Goal: Transaction & Acquisition: Book appointment/travel/reservation

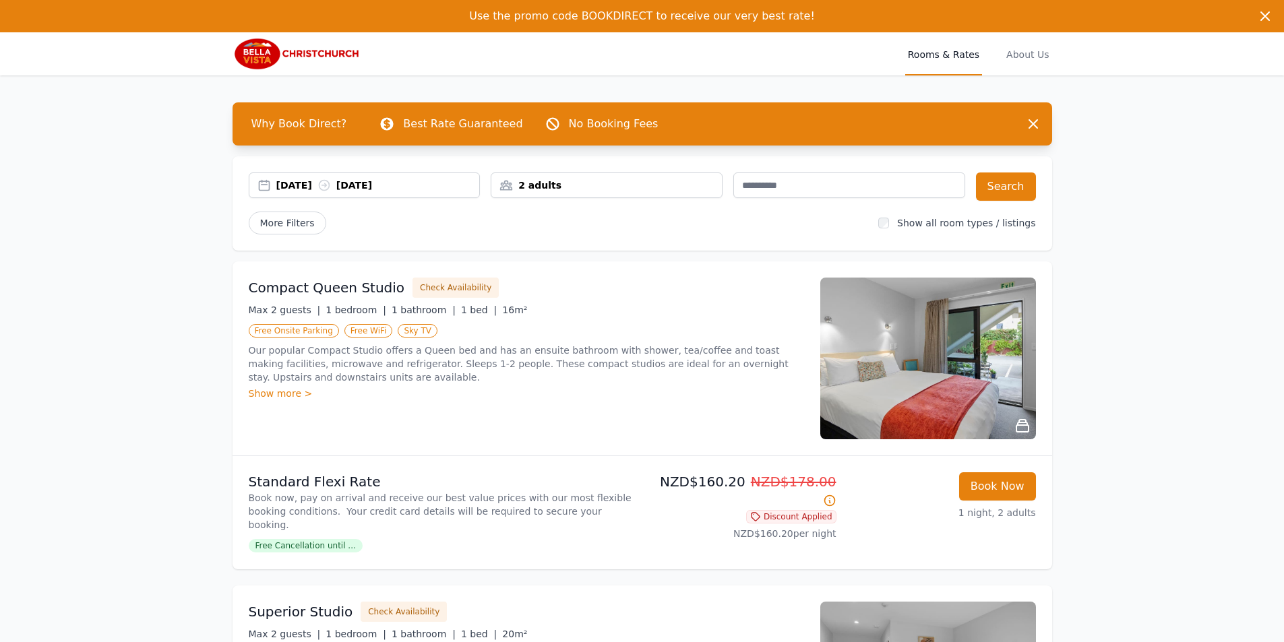
click at [278, 179] on div "[DATE] [DATE]" at bounding box center [378, 185] width 204 height 13
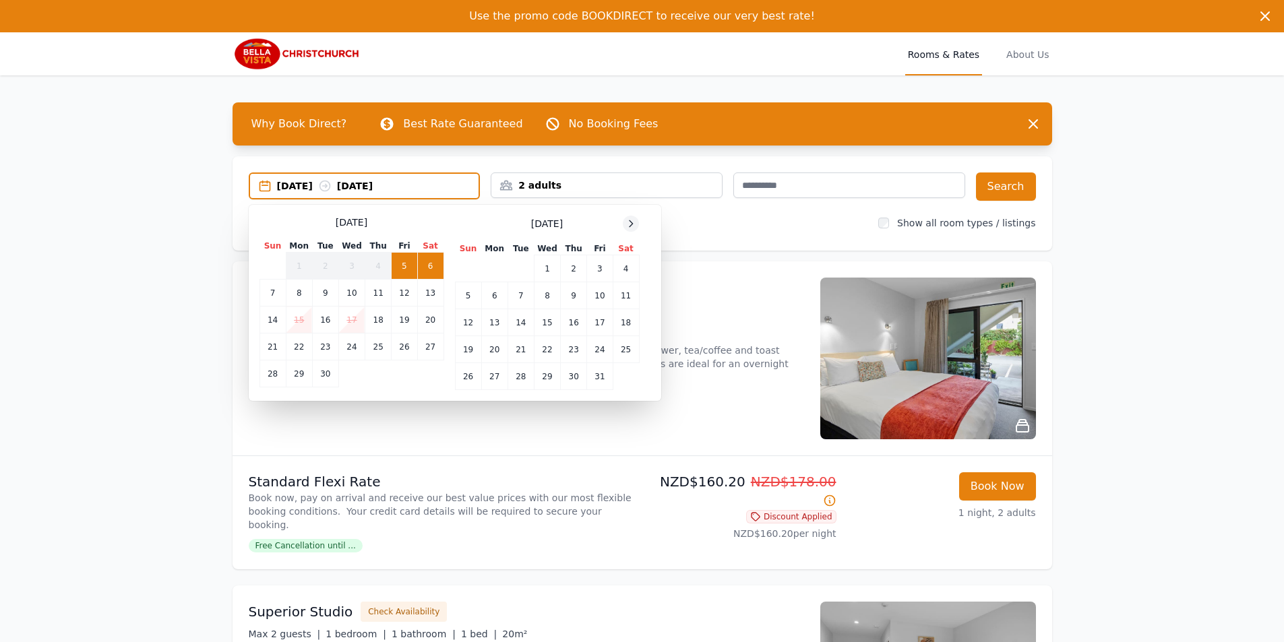
click at [634, 224] on icon at bounding box center [631, 223] width 11 height 11
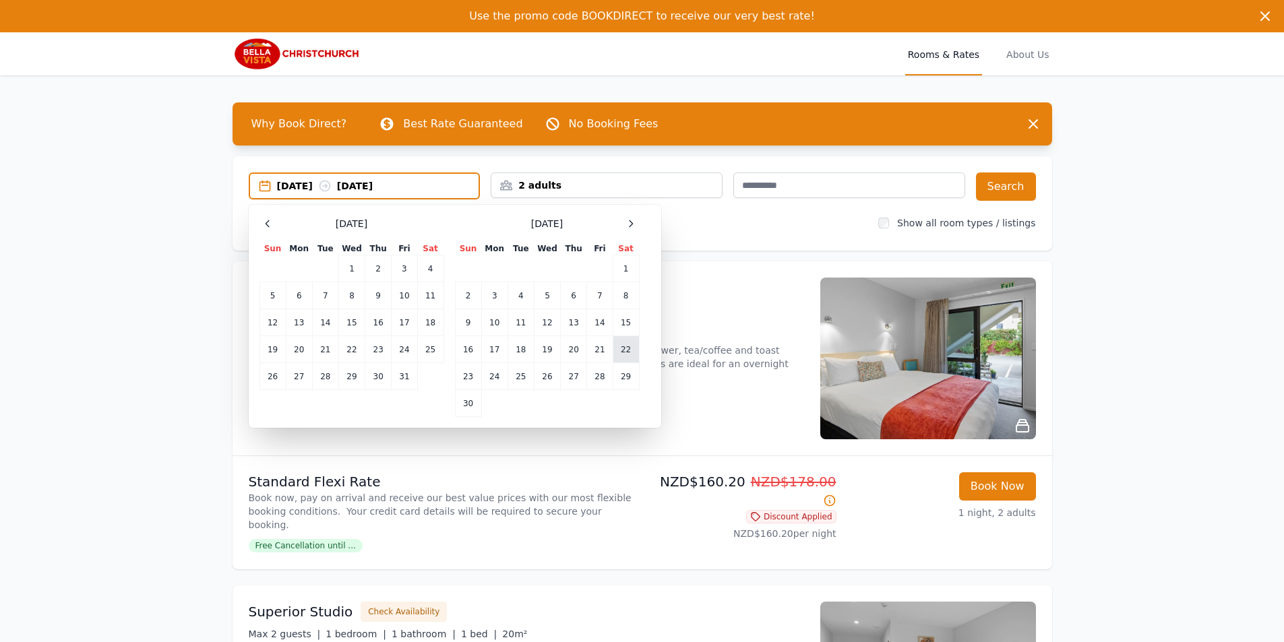
click at [619, 351] on td "22" at bounding box center [626, 349] width 26 height 27
click at [449, 187] on div "[DATE] --" at bounding box center [378, 185] width 202 height 13
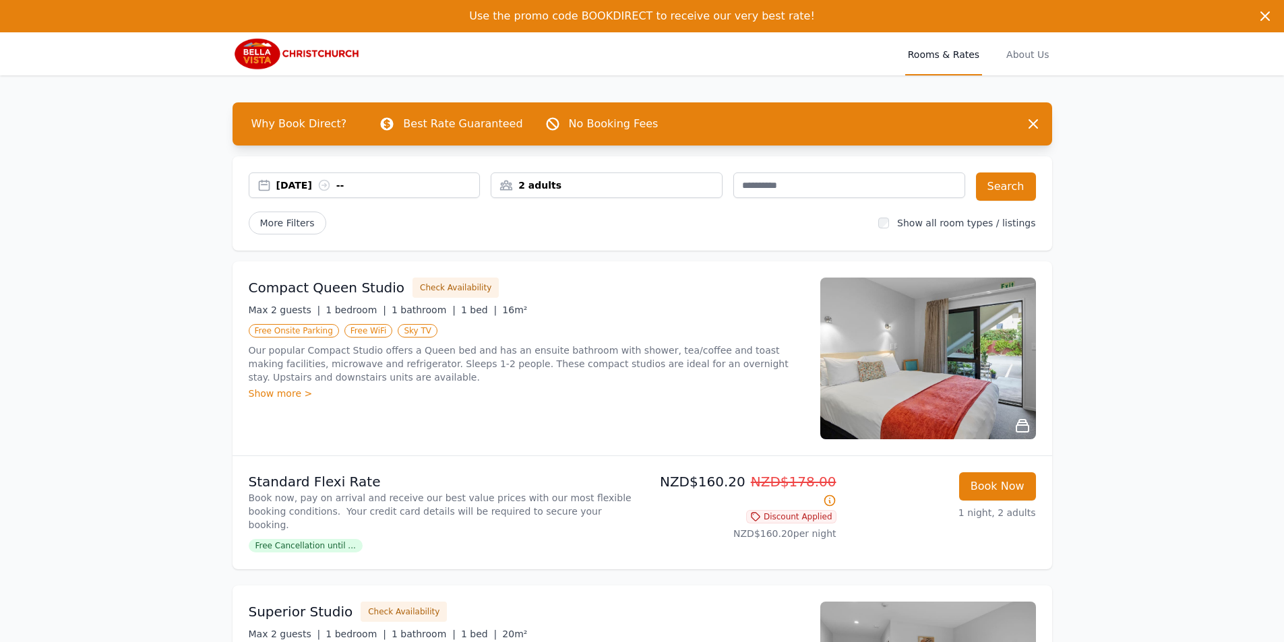
click at [453, 179] on div "[DATE] --" at bounding box center [378, 185] width 204 height 13
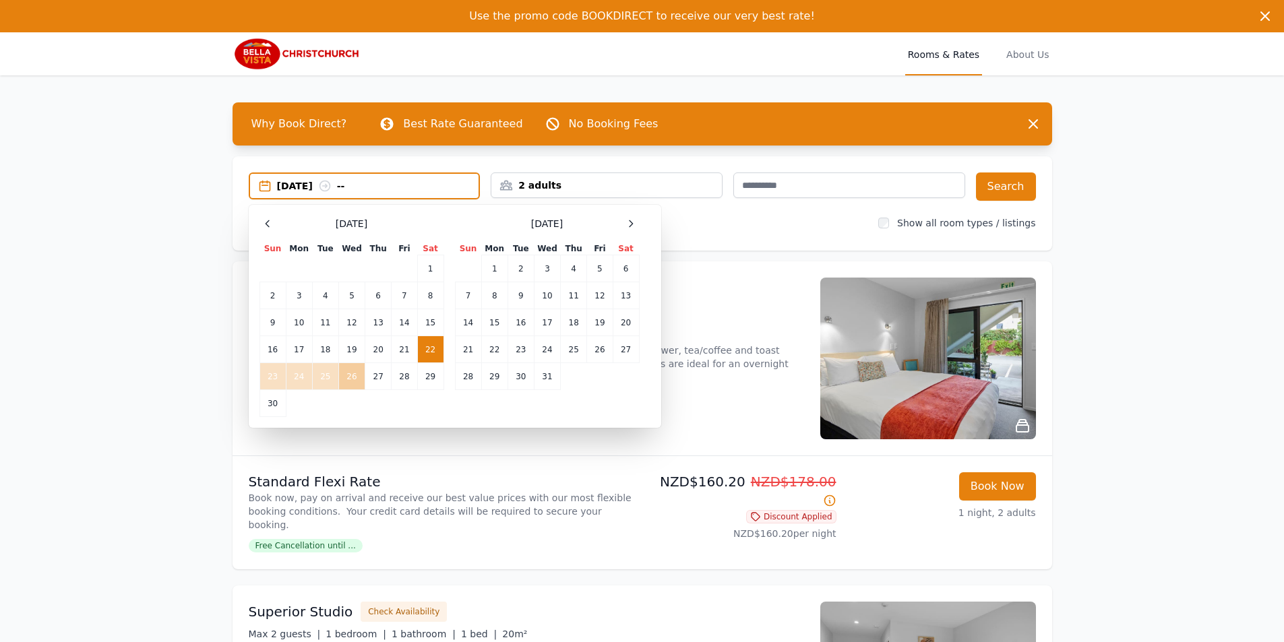
click at [351, 377] on td "26" at bounding box center [351, 376] width 26 height 27
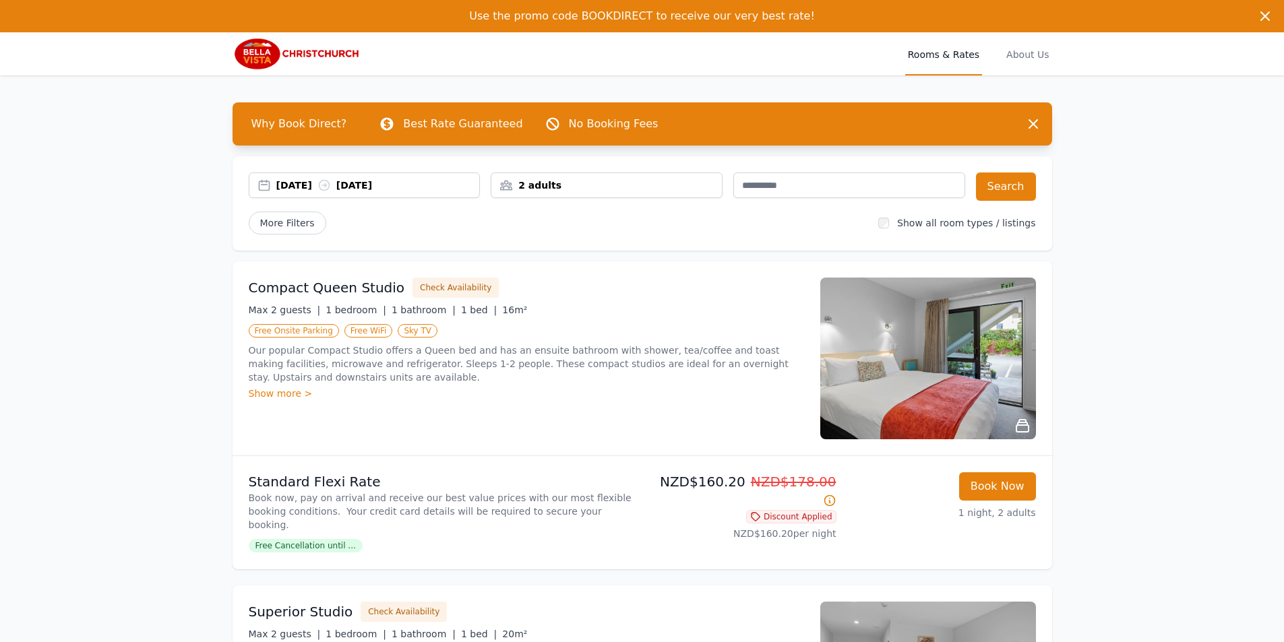
click at [545, 179] on div "2 adults" at bounding box center [606, 185] width 231 height 13
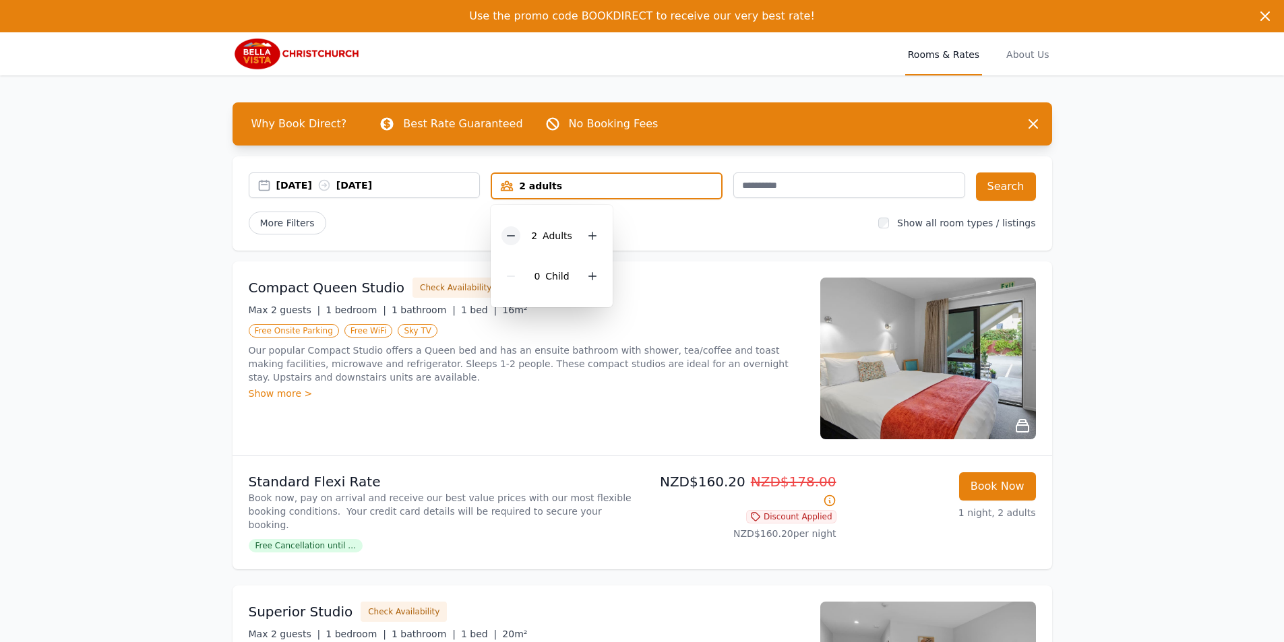
click at [506, 235] on div at bounding box center [511, 235] width 19 height 19
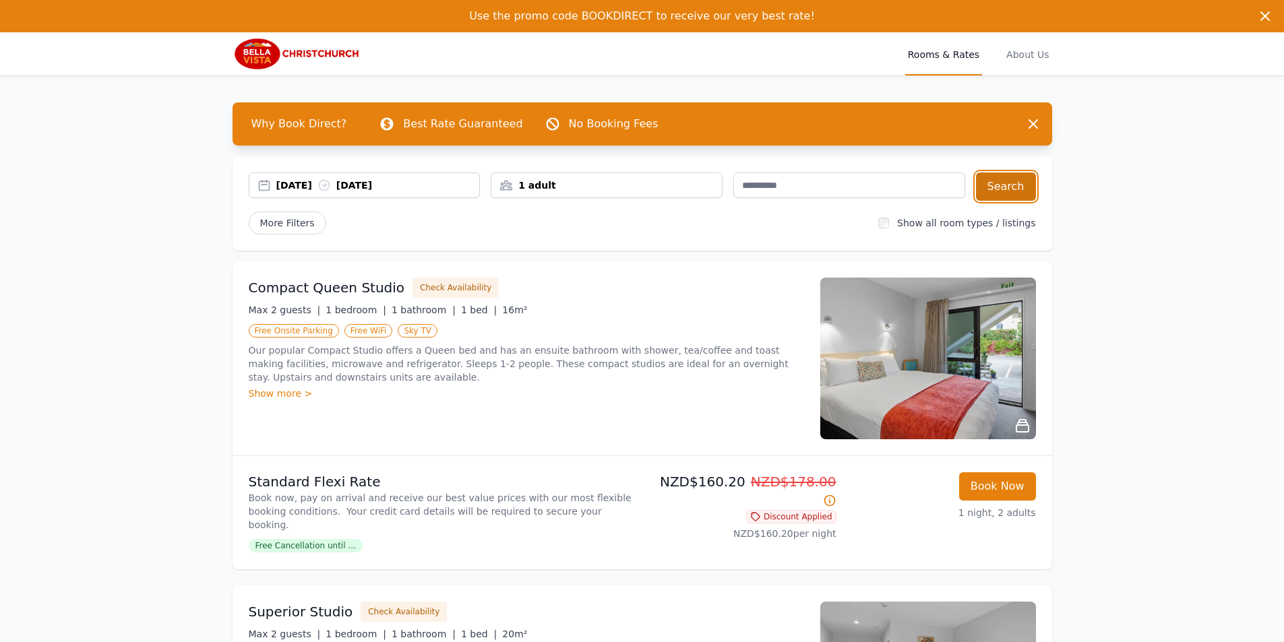
click at [1002, 178] on button "Search" at bounding box center [1006, 187] width 60 height 28
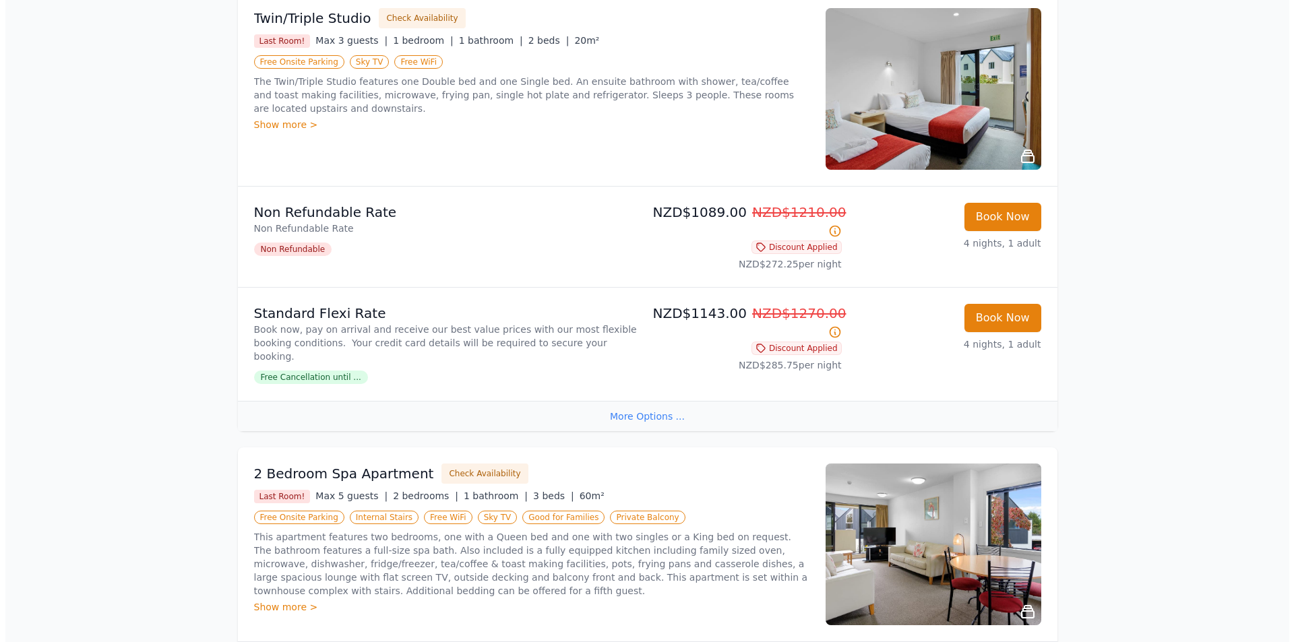
scroll to position [404, 0]
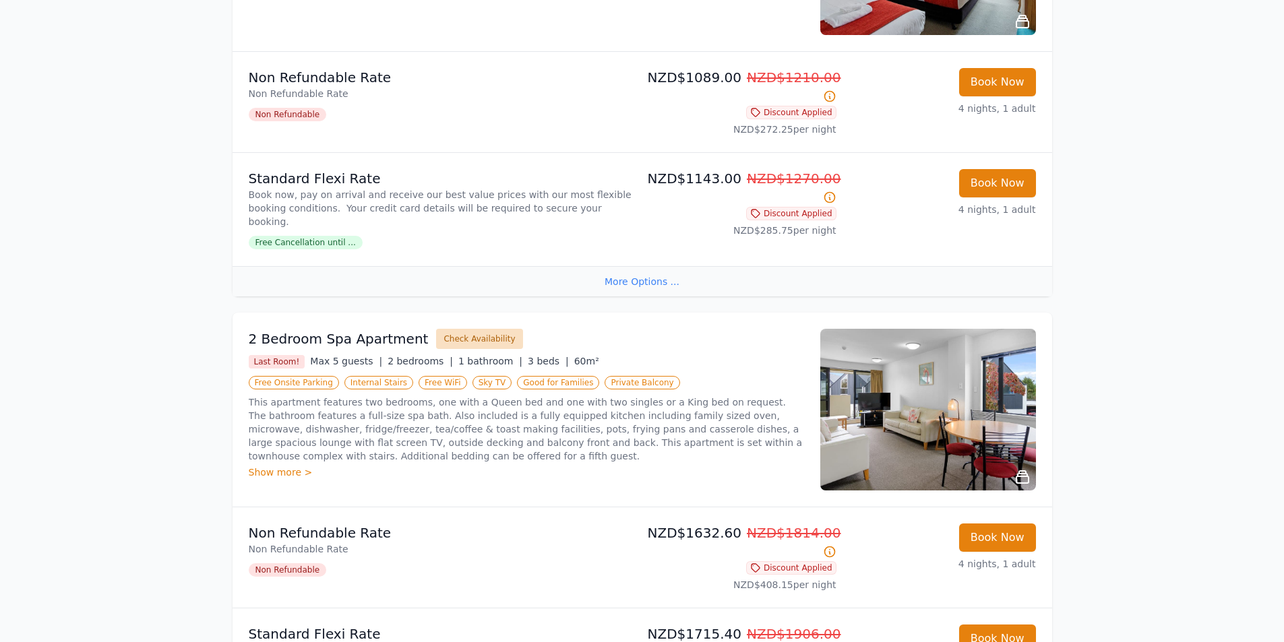
click at [459, 329] on button "Check Availability" at bounding box center [479, 339] width 86 height 20
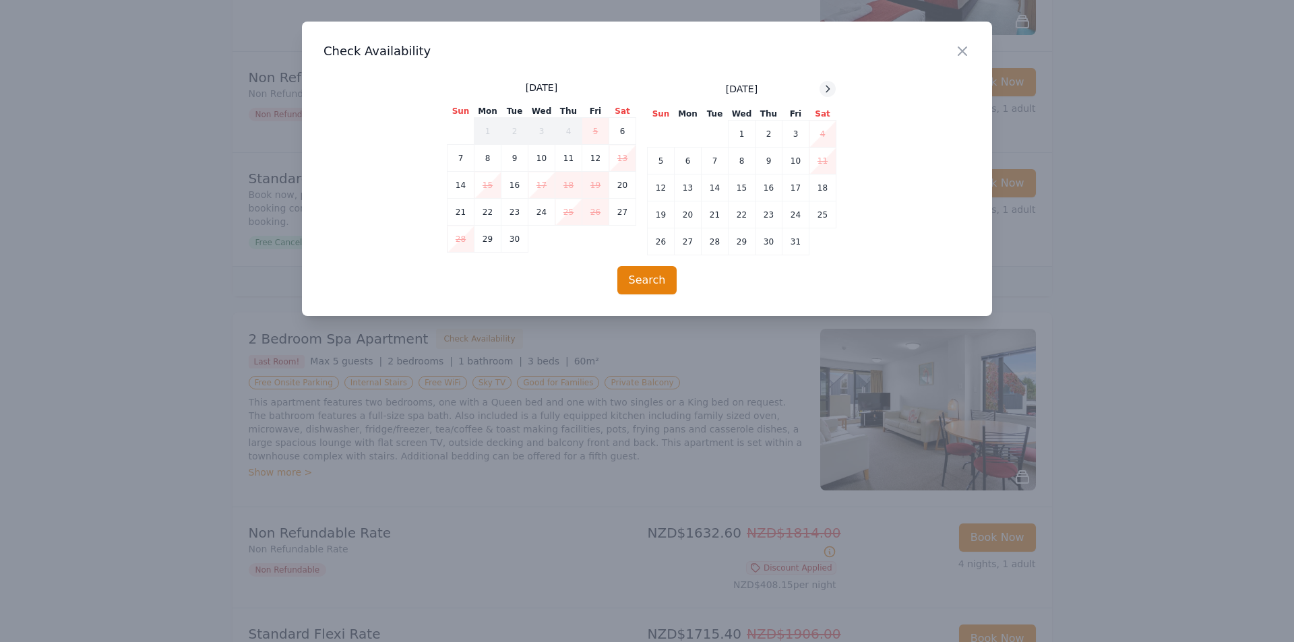
click at [834, 90] on div at bounding box center [828, 89] width 16 height 16
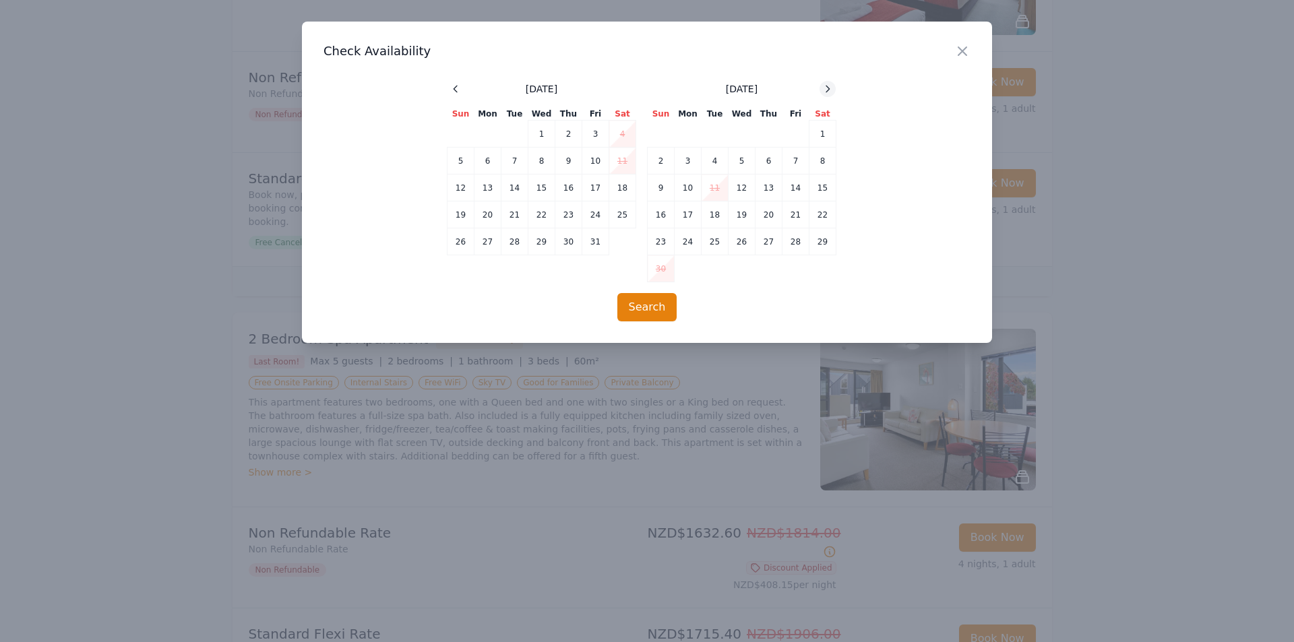
click at [834, 90] on div at bounding box center [828, 89] width 16 height 16
click at [614, 216] on td "22" at bounding box center [622, 215] width 27 height 27
click at [546, 241] on td "26" at bounding box center [541, 242] width 27 height 27
click at [650, 312] on button "Search" at bounding box center [647, 307] width 60 height 28
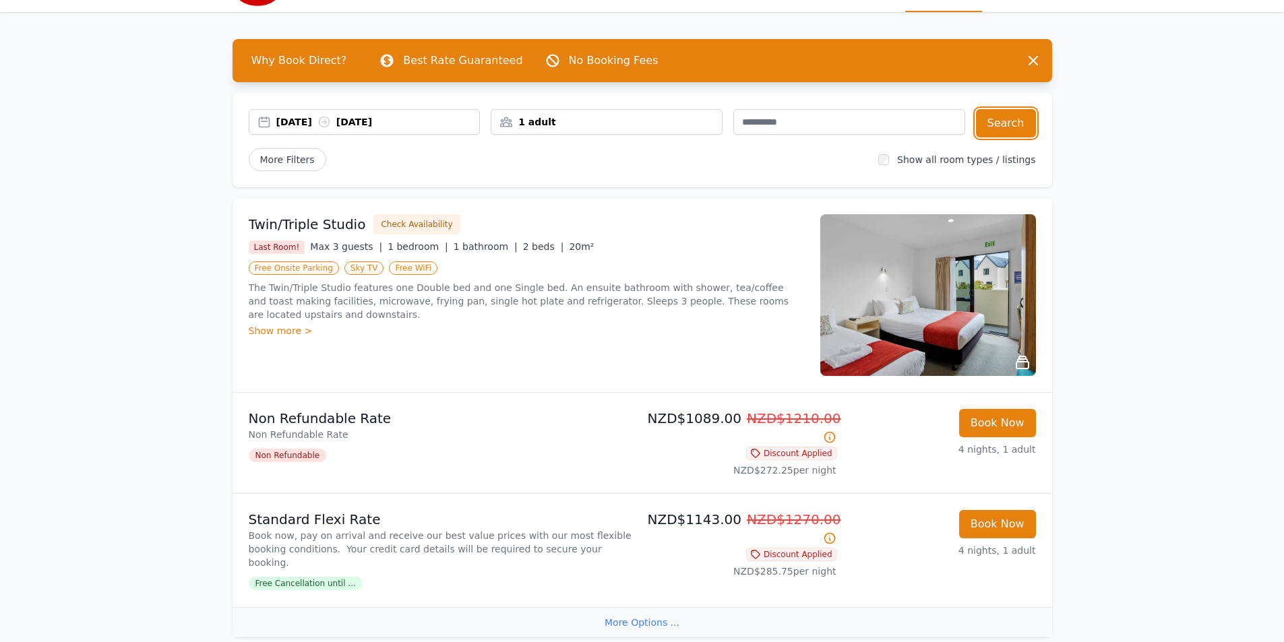
scroll to position [0, 0]
